Goal: Task Accomplishment & Management: Use online tool/utility

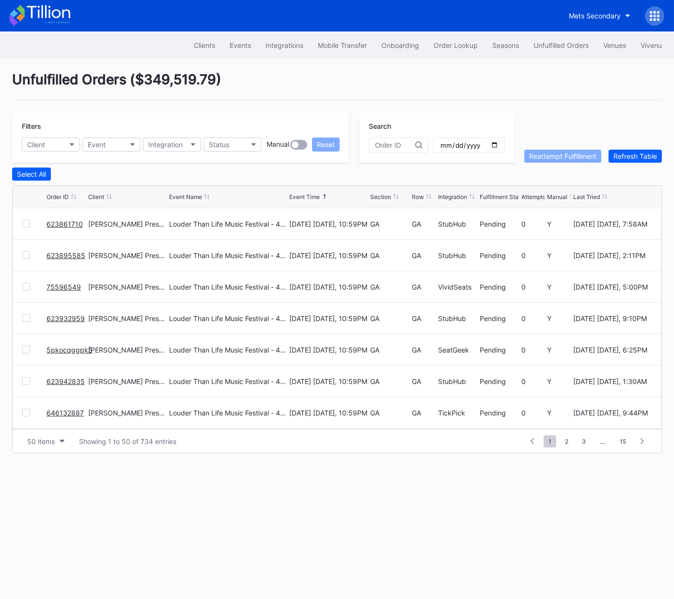
scroll to position [1354, 0]
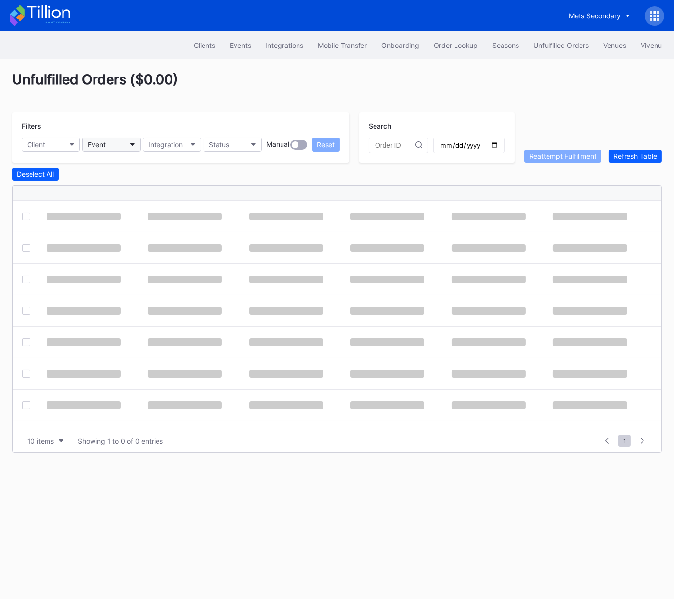
click at [110, 145] on button "Event" at bounding box center [111, 145] width 58 height 14
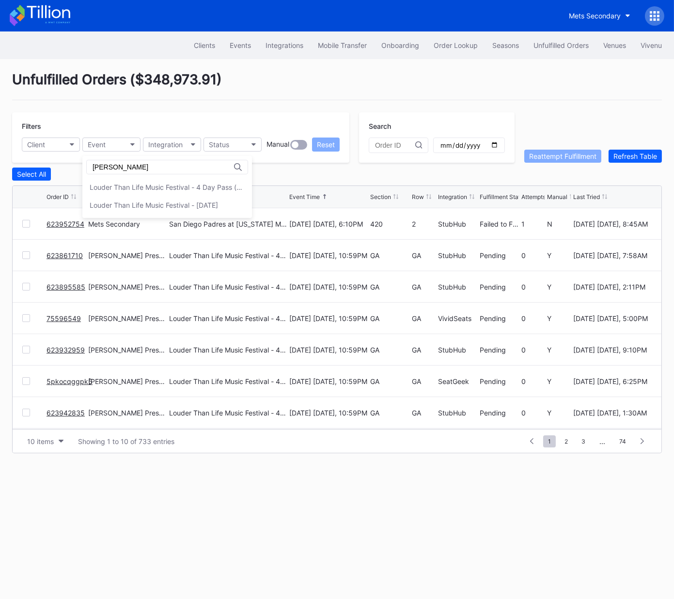
type input "lou"
click at [133, 187] on div "Louder Than Life Music Festival - 4 Day Pass (9/18 - 9/21)" at bounding box center [167, 187] width 155 height 8
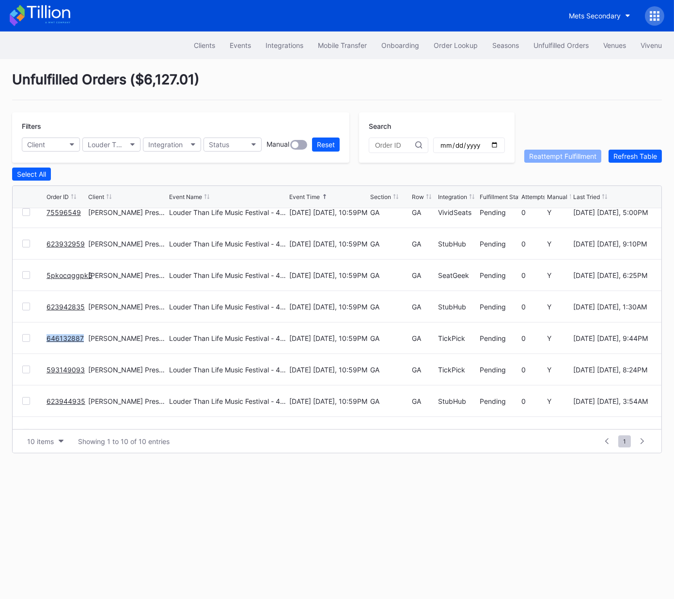
scroll to position [94, 0]
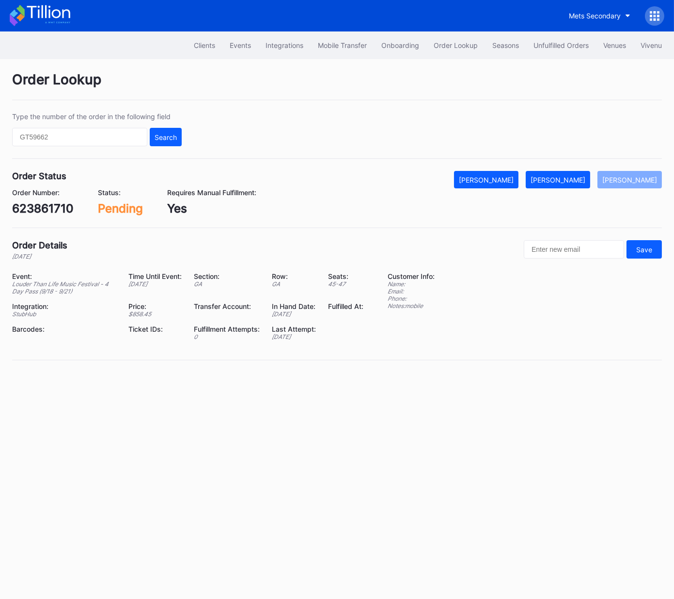
click at [61, 212] on div "623861710" at bounding box center [43, 209] width 62 height 14
copy div "623861710"
click at [571, 181] on div "[PERSON_NAME]" at bounding box center [558, 180] width 55 height 8
click at [57, 204] on div "623895585" at bounding box center [44, 209] width 65 height 14
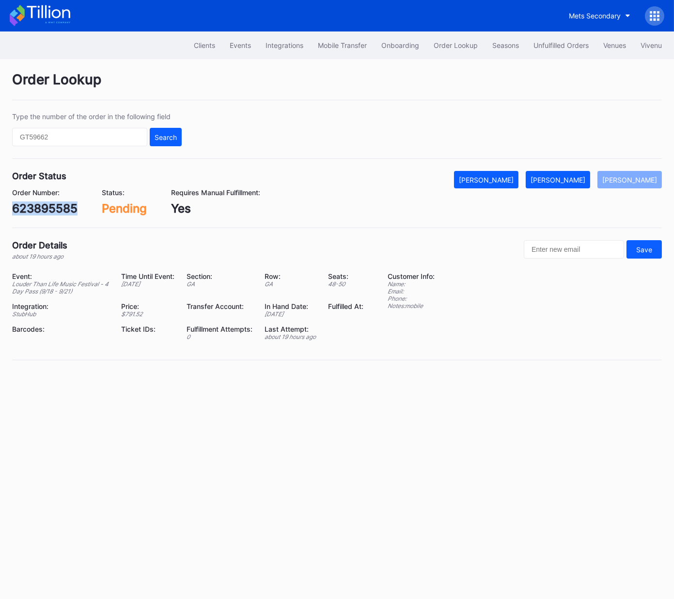
click at [57, 204] on div "623895585" at bounding box center [44, 209] width 65 height 14
copy div "623895585"
click at [581, 182] on div "[PERSON_NAME]" at bounding box center [558, 180] width 55 height 8
click at [59, 210] on div "75596549" at bounding box center [41, 209] width 58 height 14
drag, startPoint x: 59, startPoint y: 210, endPoint x: 64, endPoint y: 210, distance: 5.3
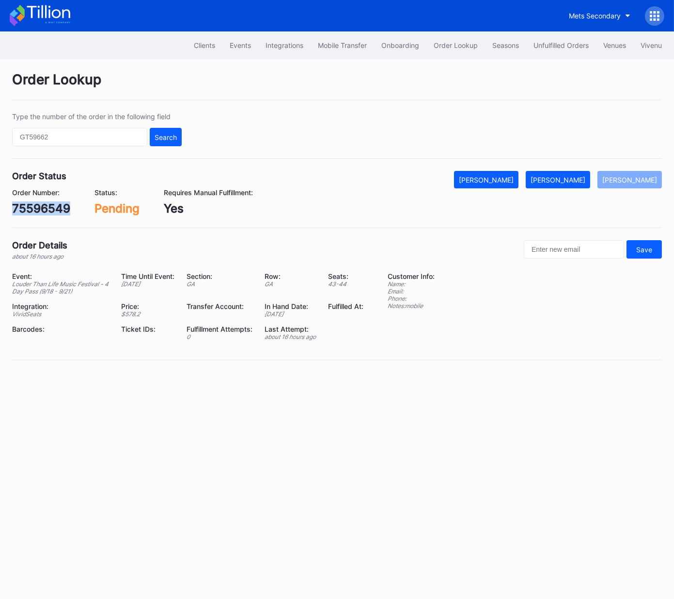
click at [59, 210] on div "75596549" at bounding box center [41, 209] width 58 height 14
copy div "75596549"
click at [567, 178] on div "[PERSON_NAME]" at bounding box center [558, 180] width 55 height 8
click at [62, 208] on div "623932959" at bounding box center [44, 209] width 65 height 14
click at [61, 209] on div "623932959" at bounding box center [44, 209] width 65 height 14
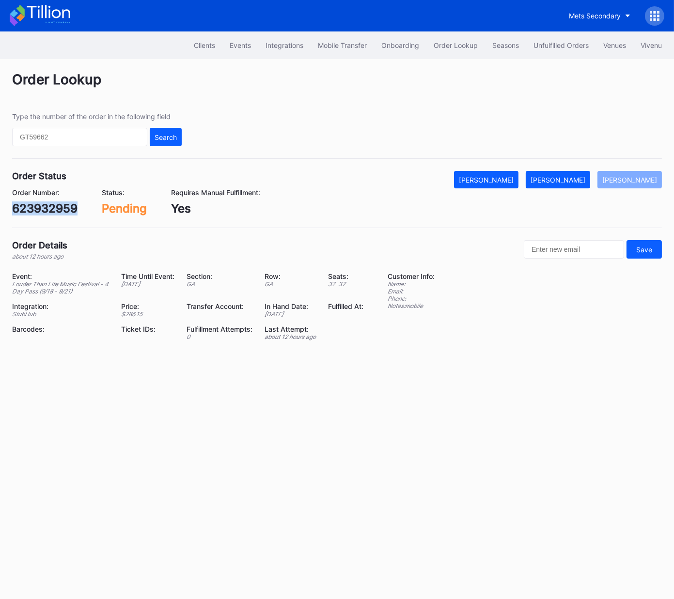
click at [61, 209] on div "623932959" at bounding box center [44, 209] width 65 height 14
copy div "623932959"
drag, startPoint x: 567, startPoint y: 179, endPoint x: 642, endPoint y: 120, distance: 96.0
click at [568, 178] on div "[PERSON_NAME]" at bounding box center [558, 180] width 55 height 8
click at [72, 207] on div "5pkocqggpk5" at bounding box center [50, 209] width 77 height 14
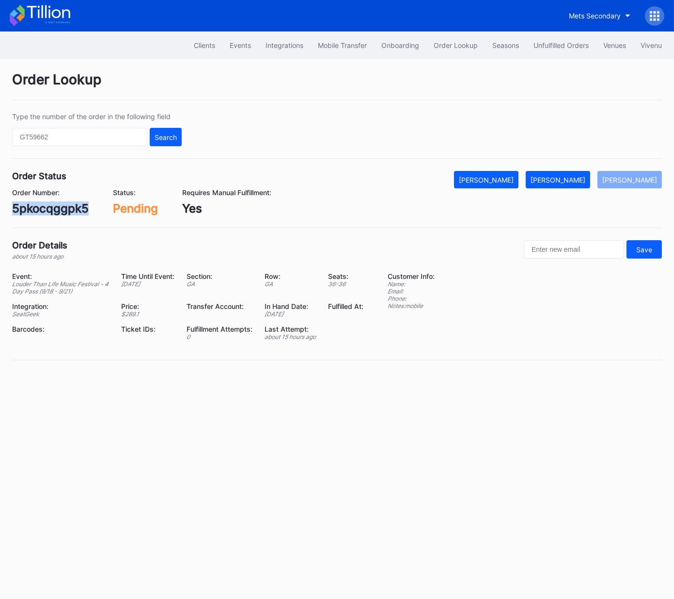
click at [72, 207] on div "5pkocqggpk5" at bounding box center [50, 209] width 77 height 14
copy div "5pkocqggpk5"
drag, startPoint x: 579, startPoint y: 176, endPoint x: 571, endPoint y: 180, distance: 8.2
click at [578, 176] on div "[PERSON_NAME]" at bounding box center [558, 180] width 55 height 8
click at [52, 209] on div "623942835" at bounding box center [45, 209] width 66 height 14
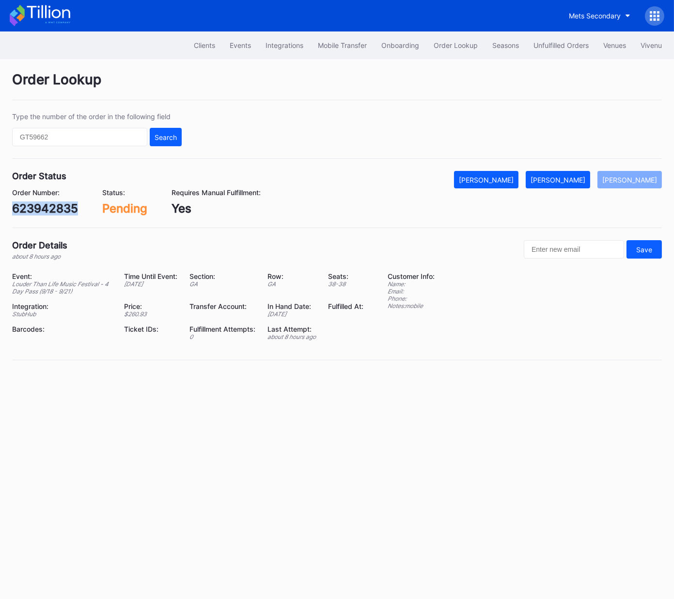
drag, startPoint x: 52, startPoint y: 209, endPoint x: 67, endPoint y: 208, distance: 14.5
click at [52, 209] on div "623942835" at bounding box center [45, 209] width 66 height 14
copy div "623942835"
drag, startPoint x: 579, startPoint y: 182, endPoint x: 670, endPoint y: 110, distance: 116.5
click at [579, 182] on div "[PERSON_NAME]" at bounding box center [558, 180] width 55 height 8
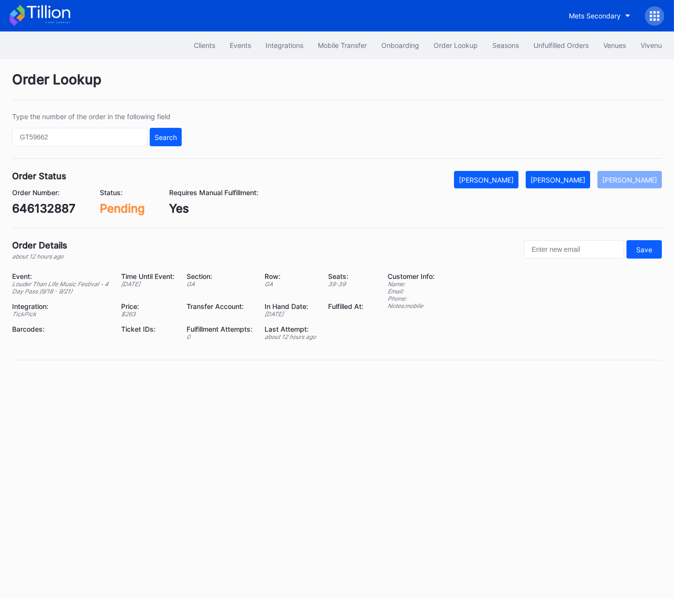
click at [52, 205] on div "646132887" at bounding box center [43, 209] width 63 height 14
copy div "646132887"
drag, startPoint x: 581, startPoint y: 183, endPoint x: 629, endPoint y: 151, distance: 57.5
click at [581, 183] on div "[PERSON_NAME]" at bounding box center [558, 180] width 55 height 8
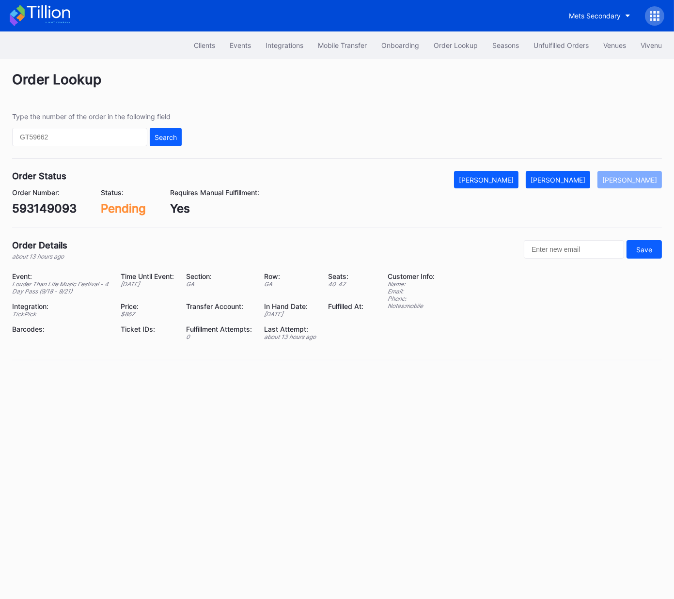
click at [49, 210] on div "593149093" at bounding box center [44, 209] width 64 height 14
copy div "593149093"
drag, startPoint x: 561, startPoint y: 182, endPoint x: 645, endPoint y: 143, distance: 93.0
click at [562, 182] on div "[PERSON_NAME]" at bounding box center [558, 180] width 55 height 8
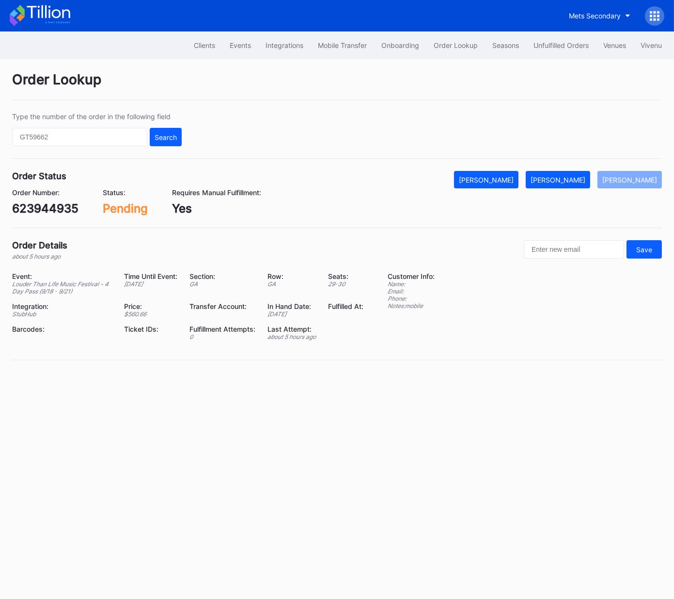
click at [55, 209] on div "623944935" at bounding box center [45, 209] width 66 height 14
drag, startPoint x: 55, startPoint y: 209, endPoint x: 166, endPoint y: 204, distance: 111.5
click at [55, 209] on div "623944935" at bounding box center [45, 209] width 66 height 14
copy div "623944935"
drag, startPoint x: 571, startPoint y: 182, endPoint x: 663, endPoint y: 113, distance: 114.9
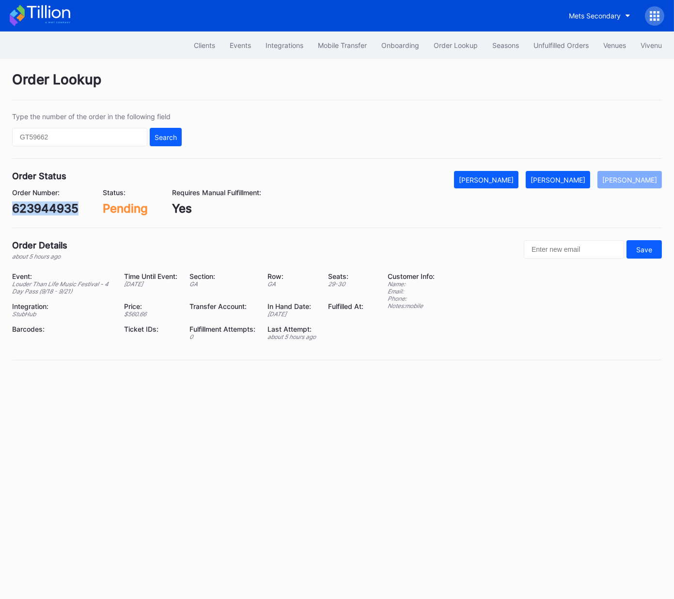
click at [571, 182] on div "Mark Fulfilled" at bounding box center [558, 180] width 55 height 8
click at [63, 211] on div "75603898" at bounding box center [41, 209] width 58 height 14
copy div "75603898"
drag, startPoint x: 580, startPoint y: 176, endPoint x: 665, endPoint y: 129, distance: 96.7
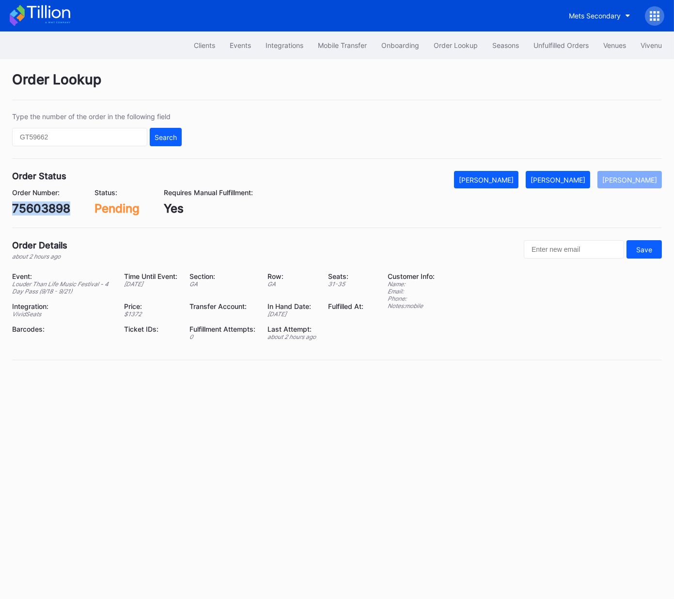
click at [580, 176] on div "[PERSON_NAME]" at bounding box center [558, 180] width 55 height 8
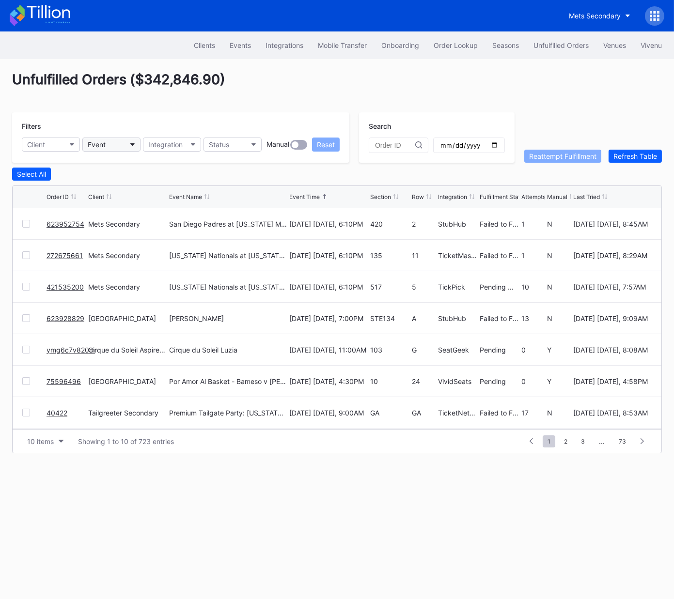
click at [117, 143] on button "Event" at bounding box center [111, 145] width 58 height 14
type input "lou"
click at [148, 184] on div "Louder Than Life Music Festival - [DATE]" at bounding box center [154, 187] width 128 height 8
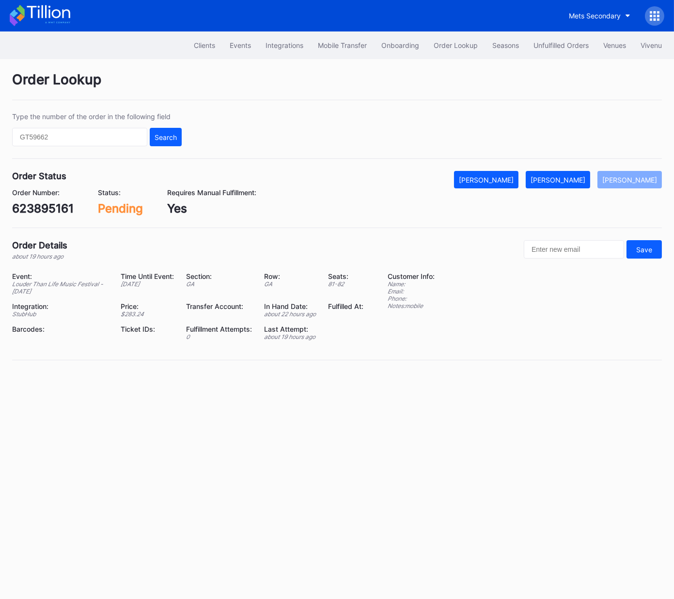
click at [57, 212] on div "623895161" at bounding box center [43, 209] width 62 height 14
drag, startPoint x: 57, startPoint y: 212, endPoint x: 122, endPoint y: 207, distance: 65.1
click at [57, 212] on div "623895161" at bounding box center [43, 209] width 62 height 14
copy div "623895161"
click at [579, 179] on div "[PERSON_NAME]" at bounding box center [558, 180] width 55 height 8
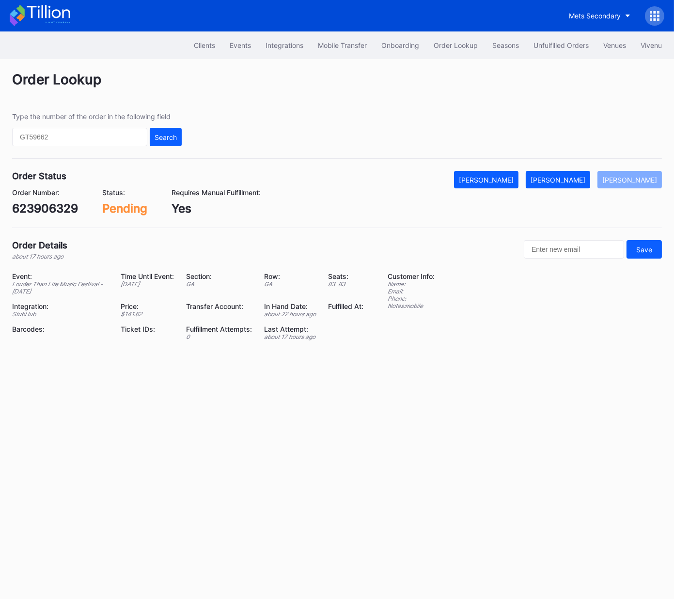
click at [60, 209] on div "623906329" at bounding box center [45, 209] width 66 height 14
copy div "623906329"
drag, startPoint x: 576, startPoint y: 181, endPoint x: 654, endPoint y: 152, distance: 83.5
click at [578, 180] on div "[PERSON_NAME]" at bounding box center [558, 180] width 55 height 8
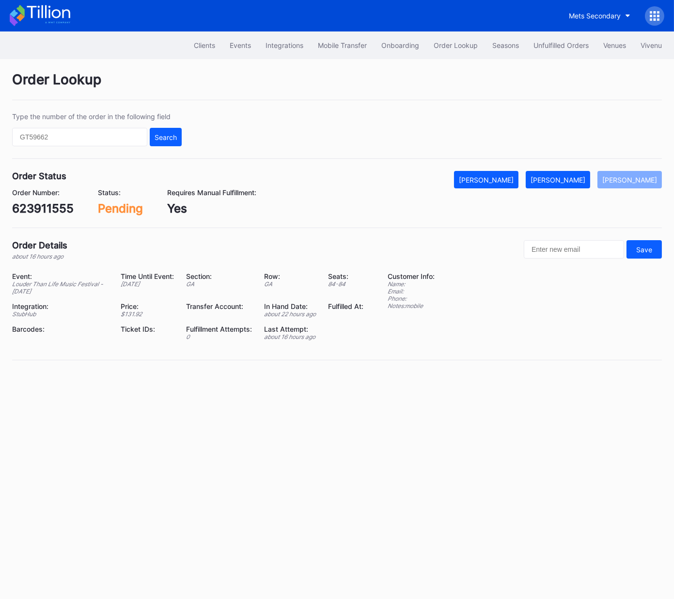
click at [79, 209] on div "Order Number: 623911555 Status: Pending Requires Manual Fulfillment: Yes" at bounding box center [337, 201] width 650 height 27
click at [34, 207] on div "623911555" at bounding box center [43, 209] width 62 height 14
copy div "623911555"
drag, startPoint x: 579, startPoint y: 176, endPoint x: 670, endPoint y: 114, distance: 110.6
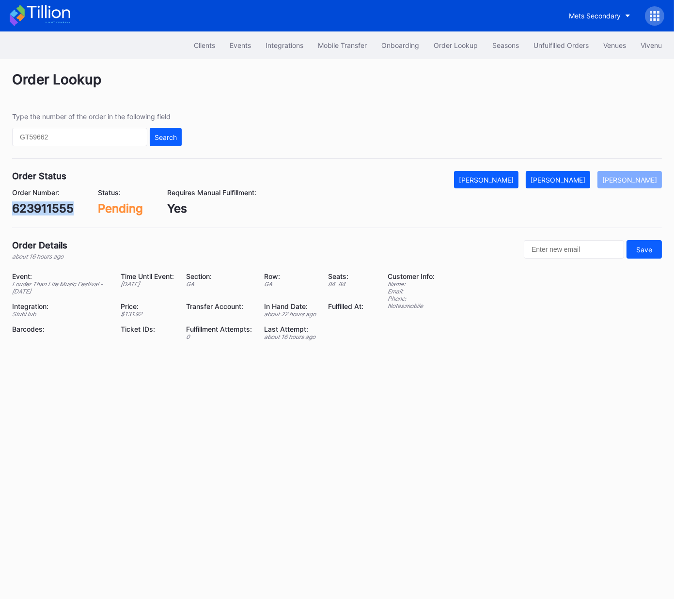
click at [579, 176] on div "[PERSON_NAME]" at bounding box center [558, 180] width 55 height 8
click at [82, 205] on div "o9wdtkqqn2e" at bounding box center [50, 209] width 77 height 14
copy div "o9wdtkqqn2e"
drag, startPoint x: 577, startPoint y: 182, endPoint x: 591, endPoint y: 165, distance: 22.4
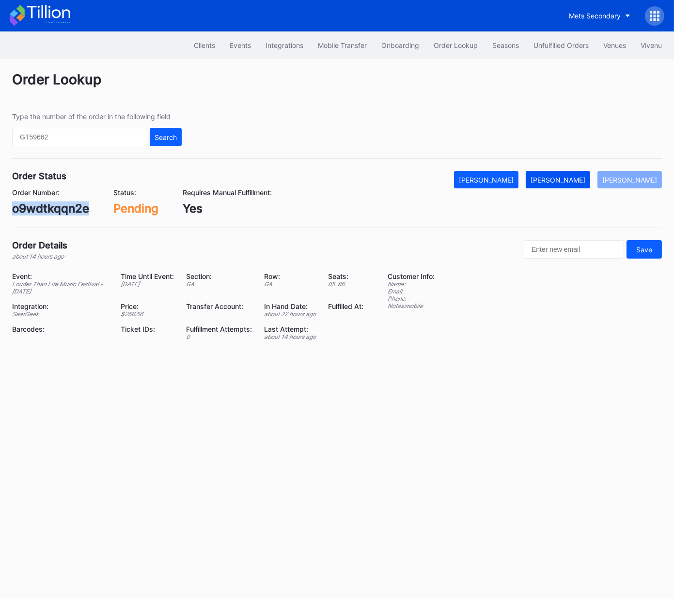
click at [577, 182] on div "[PERSON_NAME]" at bounding box center [558, 180] width 55 height 8
